Goal: Task Accomplishment & Management: Manage account settings

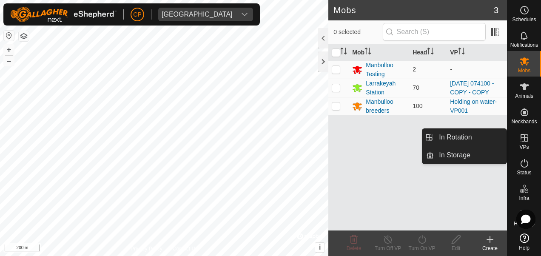
click at [525, 140] on icon at bounding box center [525, 138] width 10 height 10
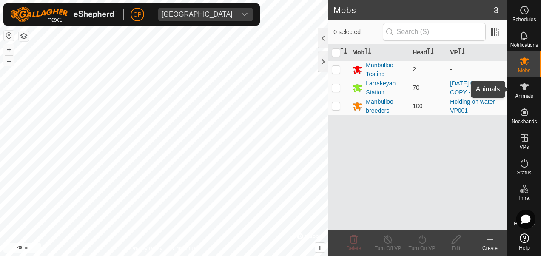
click at [527, 93] on es-animals-svg-icon at bounding box center [524, 87] width 15 height 14
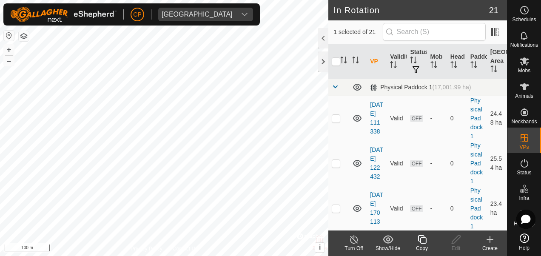
click at [489, 245] on div "Create" at bounding box center [490, 249] width 34 height 8
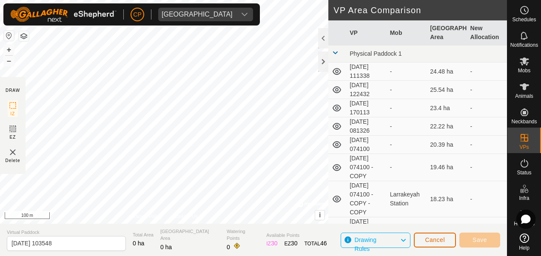
click at [438, 242] on span "Cancel" at bounding box center [435, 240] width 20 height 7
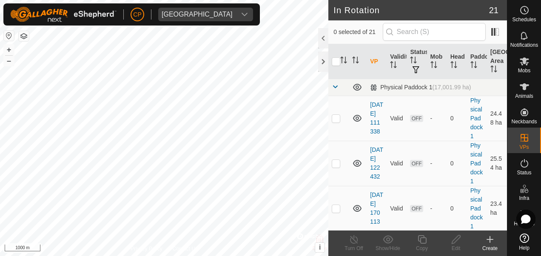
click at [172, 16] on div "CP Manbulloo Station Schedules Notifications Mobs Animals Neckbands VPs Status …" at bounding box center [270, 128] width 541 height 256
click at [494, 248] on div "Create" at bounding box center [490, 249] width 34 height 8
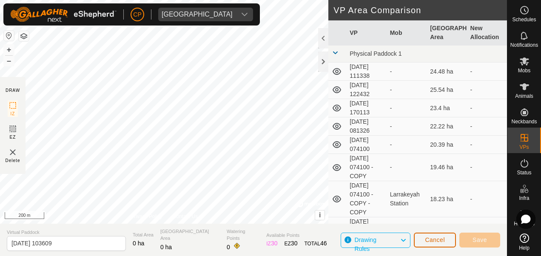
click at [448, 240] on button "Cancel" at bounding box center [435, 240] width 42 height 15
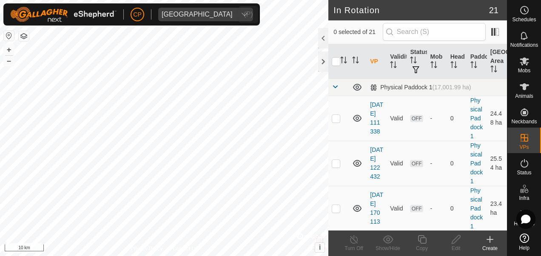
click at [185, 11] on div "[GEOGRAPHIC_DATA]" at bounding box center [197, 14] width 71 height 7
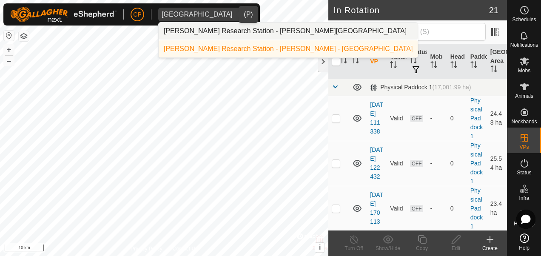
click at [200, 29] on li "[PERSON_NAME] Research Station - [PERSON_NAME][GEOGRAPHIC_DATA]" at bounding box center [288, 31] width 259 height 17
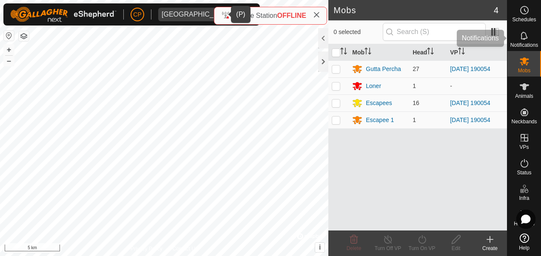
click at [534, 34] on div "Notifications" at bounding box center [525, 39] width 34 height 26
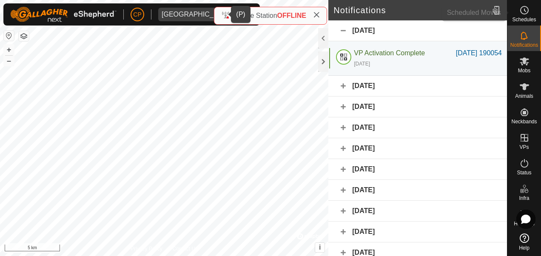
click at [523, 11] on icon at bounding box center [525, 10] width 10 height 10
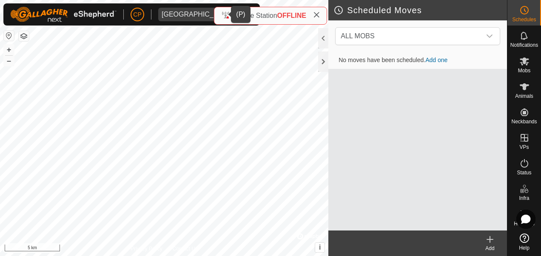
click at [493, 243] on icon at bounding box center [490, 239] width 10 height 10
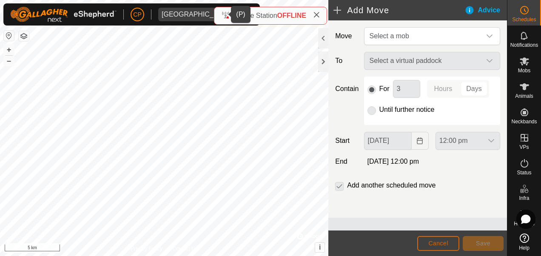
click at [436, 242] on span "Cancel" at bounding box center [438, 243] width 20 height 7
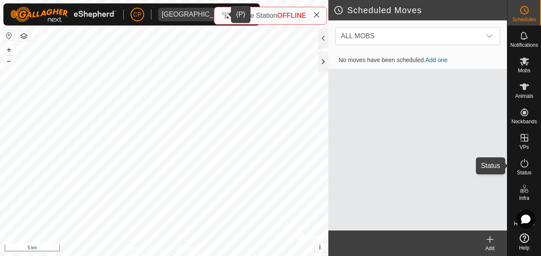
click at [530, 167] on es-activation-svg-icon at bounding box center [524, 164] width 15 height 14
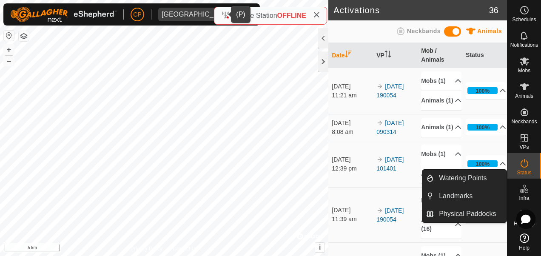
click at [527, 194] on es-infrastructure-svg-icon at bounding box center [524, 189] width 15 height 14
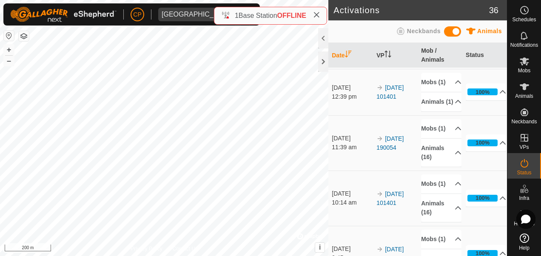
scroll to position [85, 0]
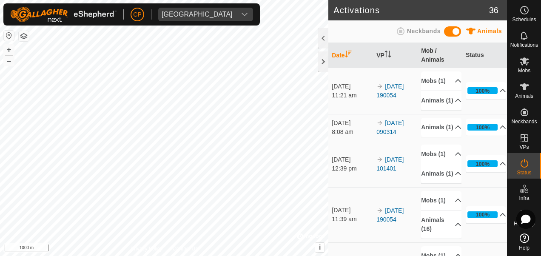
click at [225, 5] on div "CP [GEOGRAPHIC_DATA]" at bounding box center [131, 14] width 257 height 22
click at [236, 12] on div "dropdown trigger" at bounding box center [244, 15] width 17 height 14
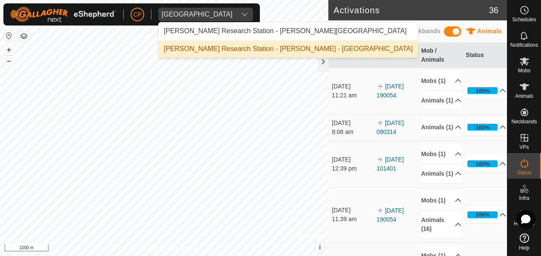
click at [215, 50] on li "[PERSON_NAME] Research Station - [PERSON_NAME] - [GEOGRAPHIC_DATA]" at bounding box center [288, 48] width 259 height 17
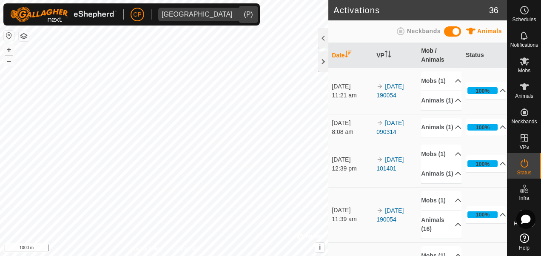
click at [217, 20] on span "[GEOGRAPHIC_DATA]" at bounding box center [197, 15] width 78 height 14
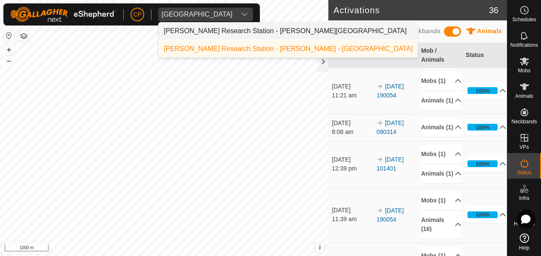
click at [223, 31] on li "[PERSON_NAME] Research Station - [PERSON_NAME][GEOGRAPHIC_DATA]" at bounding box center [288, 31] width 259 height 17
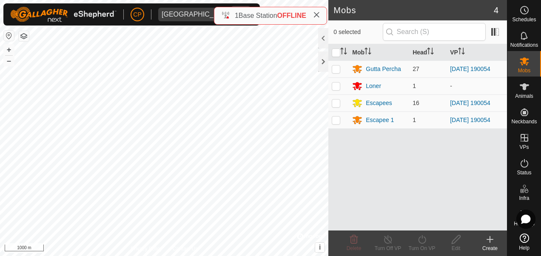
click at [209, 17] on span "[GEOGRAPHIC_DATA]" at bounding box center [197, 15] width 78 height 14
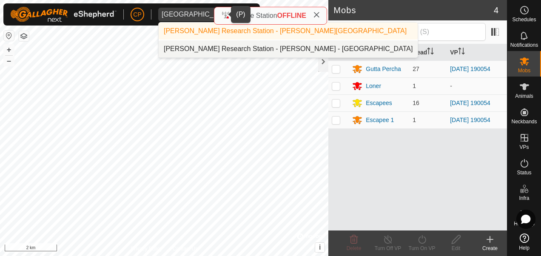
click at [219, 47] on li "[PERSON_NAME] Research Station - [PERSON_NAME] - [GEOGRAPHIC_DATA]" at bounding box center [288, 48] width 259 height 17
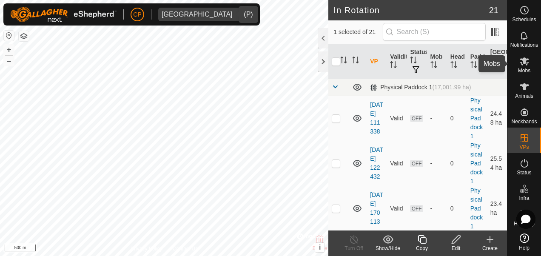
click at [532, 65] on es-mob-svg-icon at bounding box center [524, 61] width 15 height 14
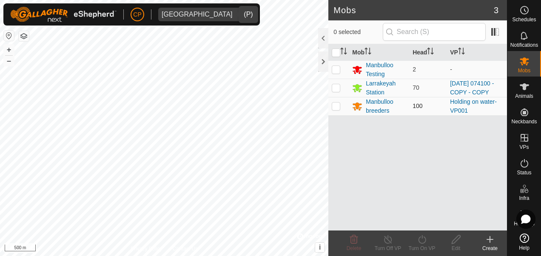
click at [336, 105] on p-checkbox at bounding box center [336, 106] width 9 height 7
checkbox input "true"
click at [427, 232] on div "Turn On VP" at bounding box center [422, 244] width 34 height 26
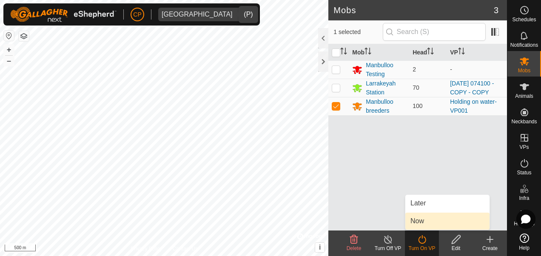
click at [432, 215] on link "Now" at bounding box center [448, 221] width 84 height 17
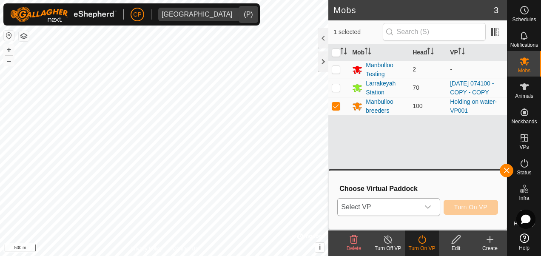
click at [421, 206] on div "dropdown trigger" at bounding box center [428, 207] width 17 height 17
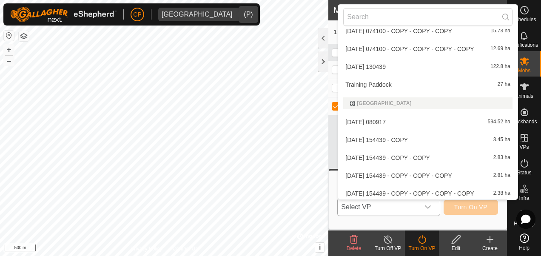
scroll to position [152, 0]
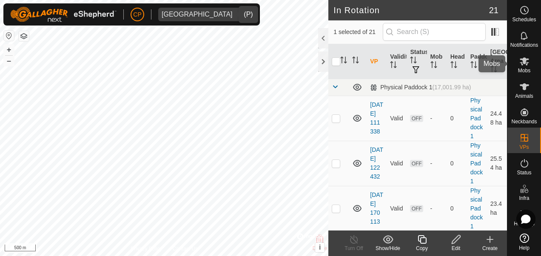
click at [528, 65] on icon at bounding box center [525, 61] width 10 height 10
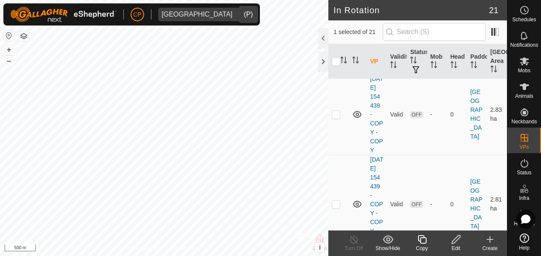
scroll to position [831, 0]
checkbox input "true"
click at [524, 68] on span "Mobs" at bounding box center [524, 70] width 12 height 5
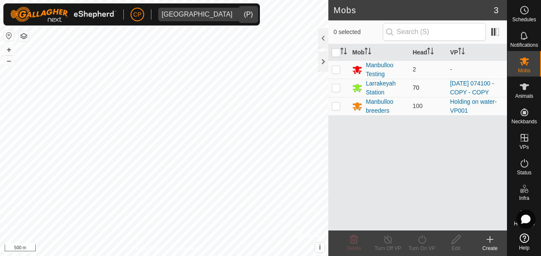
click at [336, 88] on p-checkbox at bounding box center [336, 87] width 9 height 7
checkbox input "true"
click at [337, 105] on p-checkbox at bounding box center [336, 106] width 9 height 7
checkbox input "true"
click at [337, 87] on p-checkbox at bounding box center [336, 87] width 9 height 7
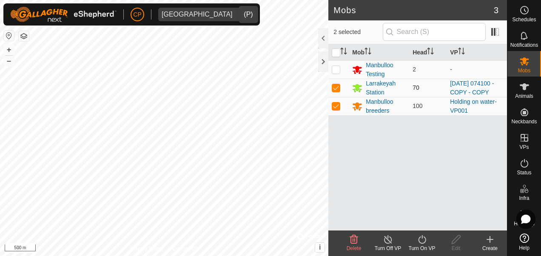
checkbox input "false"
click at [424, 238] on icon at bounding box center [422, 239] width 11 height 10
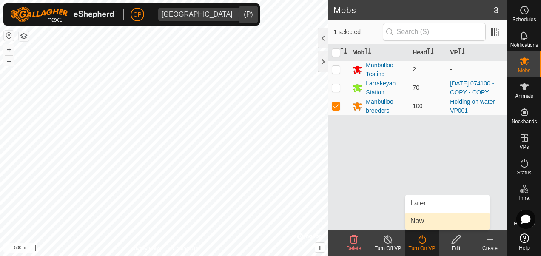
click at [425, 223] on link "Now" at bounding box center [448, 221] width 84 height 17
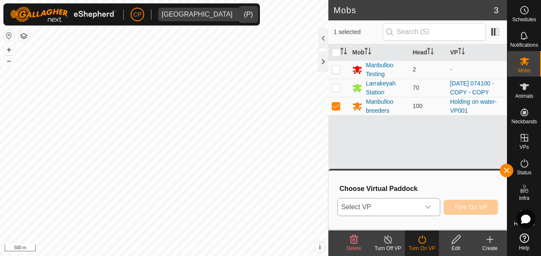
click at [430, 206] on icon "dropdown trigger" at bounding box center [428, 207] width 7 height 7
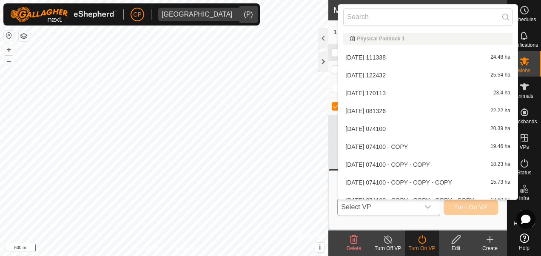
click at [396, 114] on li "[DATE] 081326 22.22 ha" at bounding box center [428, 111] width 180 height 17
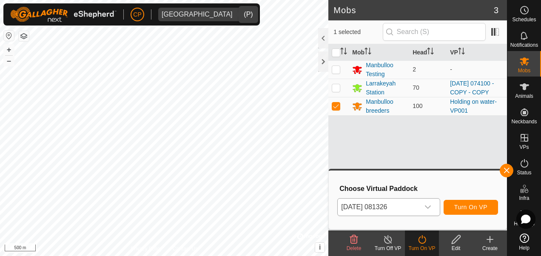
click at [421, 209] on div "dropdown trigger" at bounding box center [428, 207] width 17 height 17
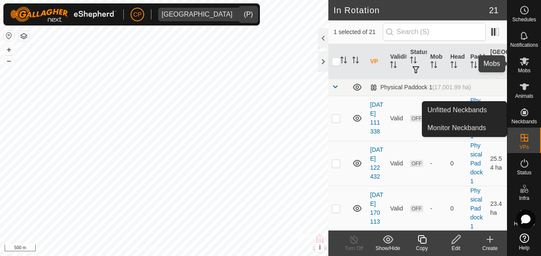
drag, startPoint x: 527, startPoint y: 71, endPoint x: 515, endPoint y: 70, distance: 11.9
click at [527, 71] on span "Mobs" at bounding box center [524, 70] width 12 height 5
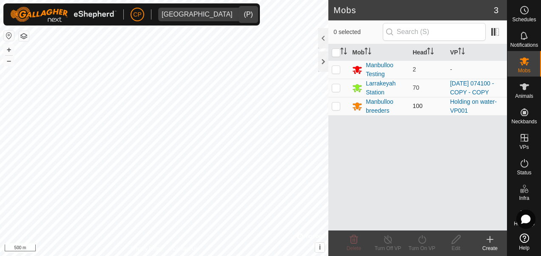
click at [334, 106] on p-checkbox at bounding box center [336, 106] width 9 height 7
checkbox input "true"
click at [420, 238] on icon at bounding box center [422, 239] width 11 height 10
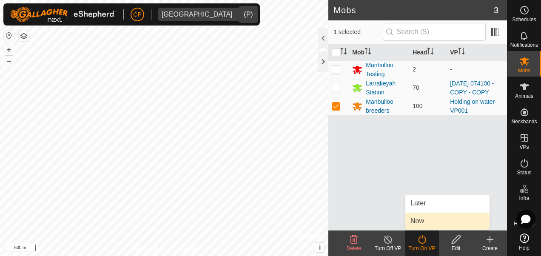
click at [427, 218] on link "Now" at bounding box center [448, 221] width 84 height 17
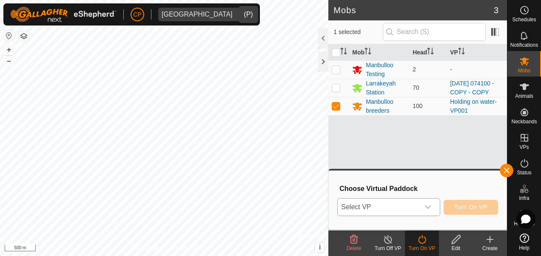
click at [426, 204] on icon "dropdown trigger" at bounding box center [428, 207] width 7 height 7
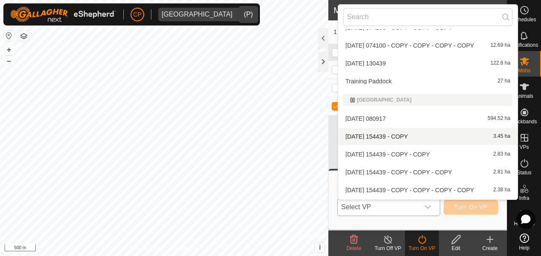
scroll to position [174, 0]
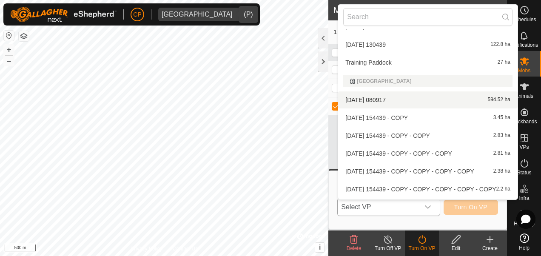
click at [408, 101] on li "[DATE] 080917 594.52 ha" at bounding box center [428, 99] width 180 height 17
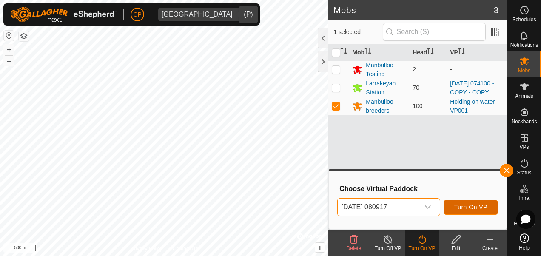
click at [472, 206] on span "Turn On VP" at bounding box center [470, 207] width 33 height 7
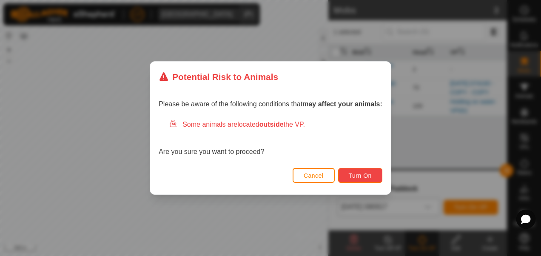
click at [356, 179] on span "Turn On" at bounding box center [360, 175] width 23 height 7
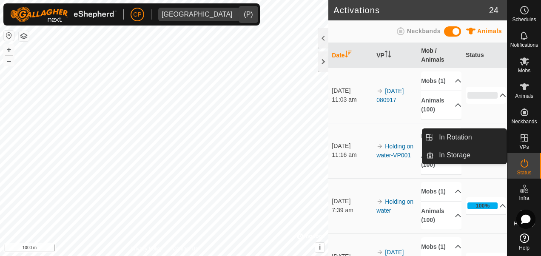
click at [492, 100] on p-accordion-header "0%" at bounding box center [486, 95] width 40 height 17
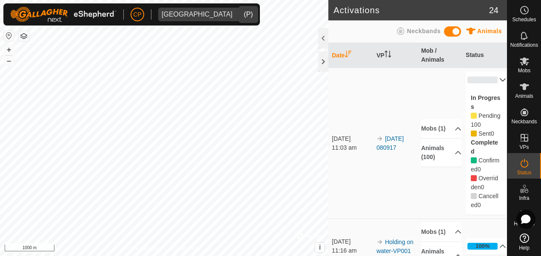
click at [493, 83] on p-accordion-header "0%" at bounding box center [486, 79] width 40 height 17
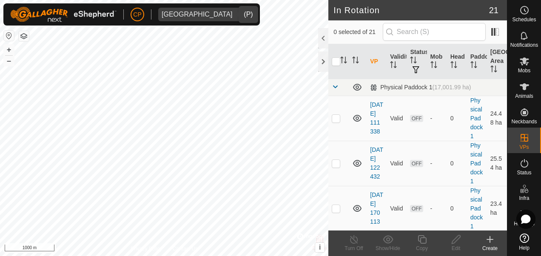
checkbox input "true"
click at [529, 164] on es-activation-svg-icon at bounding box center [524, 164] width 15 height 14
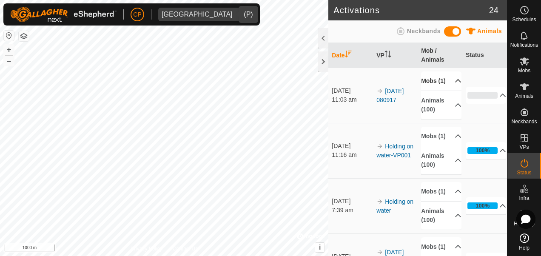
click at [447, 89] on p-accordion-header "Mobs (1)" at bounding box center [441, 80] width 40 height 19
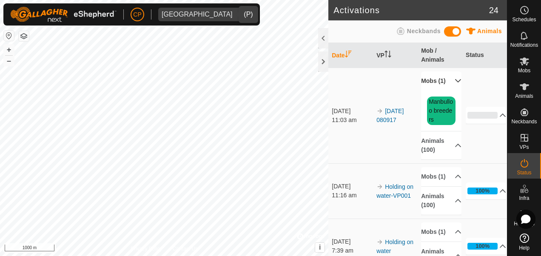
click at [447, 89] on p-accordion-header "Mobs (1)" at bounding box center [441, 80] width 40 height 19
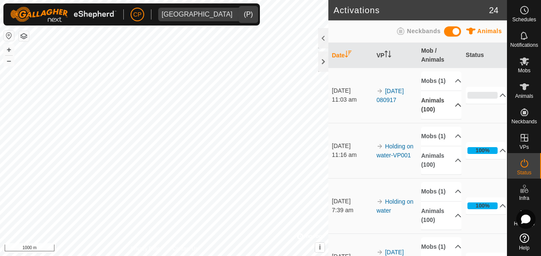
click at [450, 115] on p-accordion-header "Animals (100)" at bounding box center [441, 105] width 40 height 28
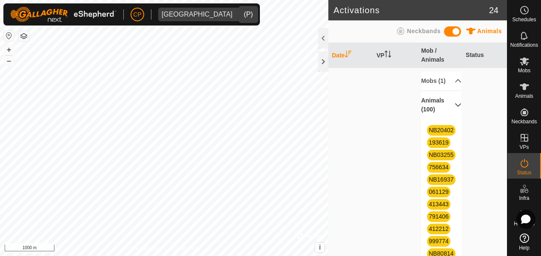
click at [450, 115] on p-accordion-header "Animals (100)" at bounding box center [441, 105] width 40 height 28
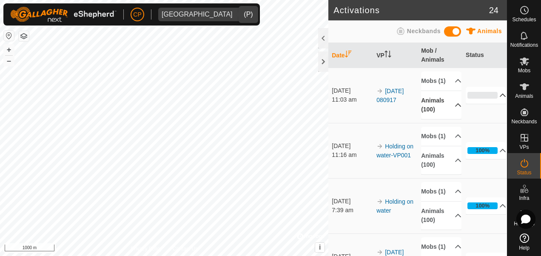
click at [499, 100] on p-accordion-header "0%" at bounding box center [486, 95] width 40 height 17
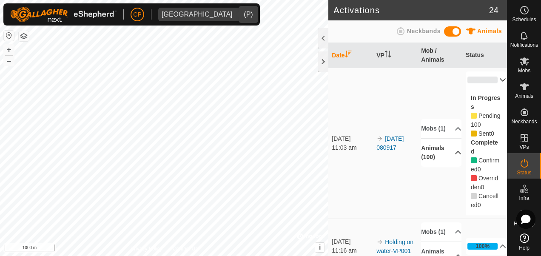
click at [497, 77] on p-accordion-header "0%" at bounding box center [486, 79] width 40 height 17
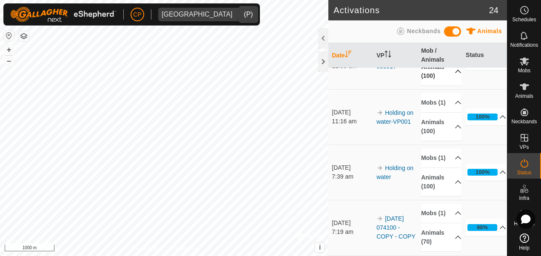
scroll to position [43, 0]
